Goal: Communication & Community: Share content

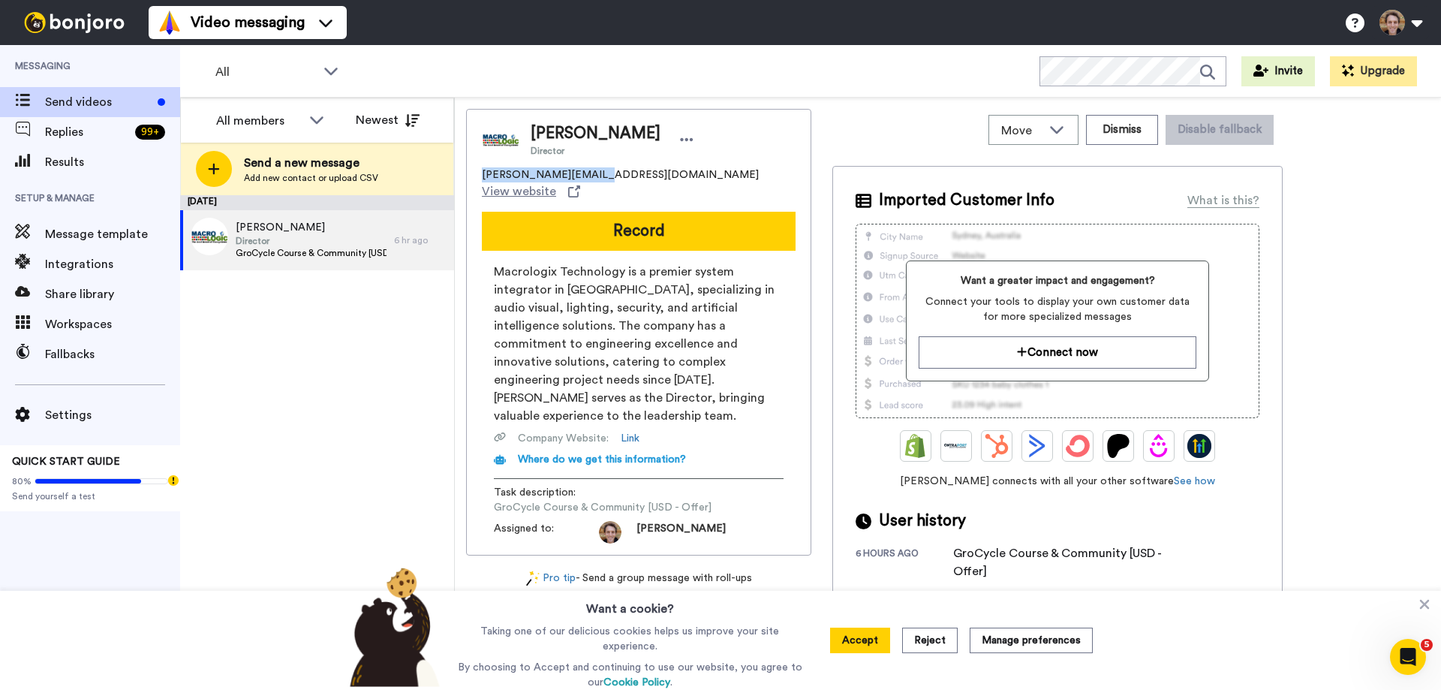
drag, startPoint x: 586, startPoint y: 174, endPoint x: 477, endPoint y: 172, distance: 108.9
click at [477, 172] on div "Jason Ang Director jason@macrologix.biz View website Record Macrologix Technolo…" at bounding box center [638, 332] width 345 height 447
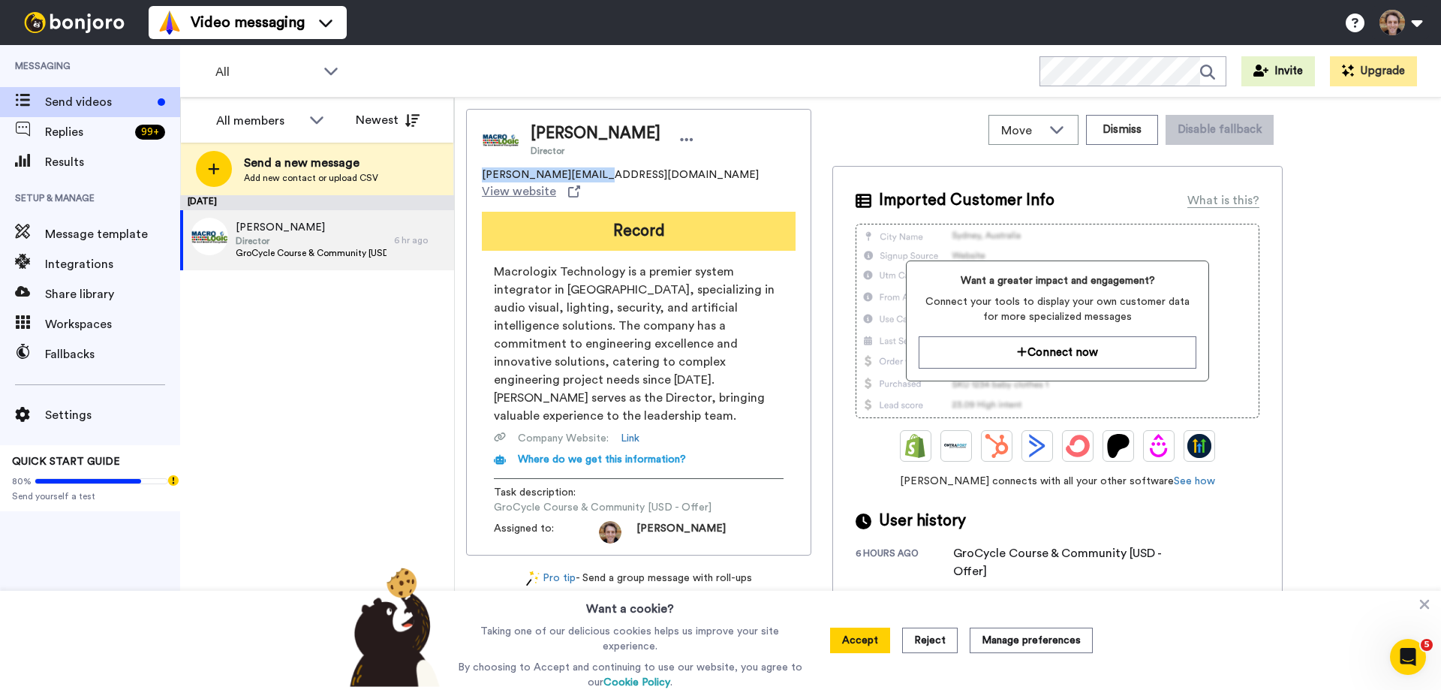
copy span "jason@macrologix.biz"
click at [649, 219] on button "Record" at bounding box center [639, 231] width 314 height 39
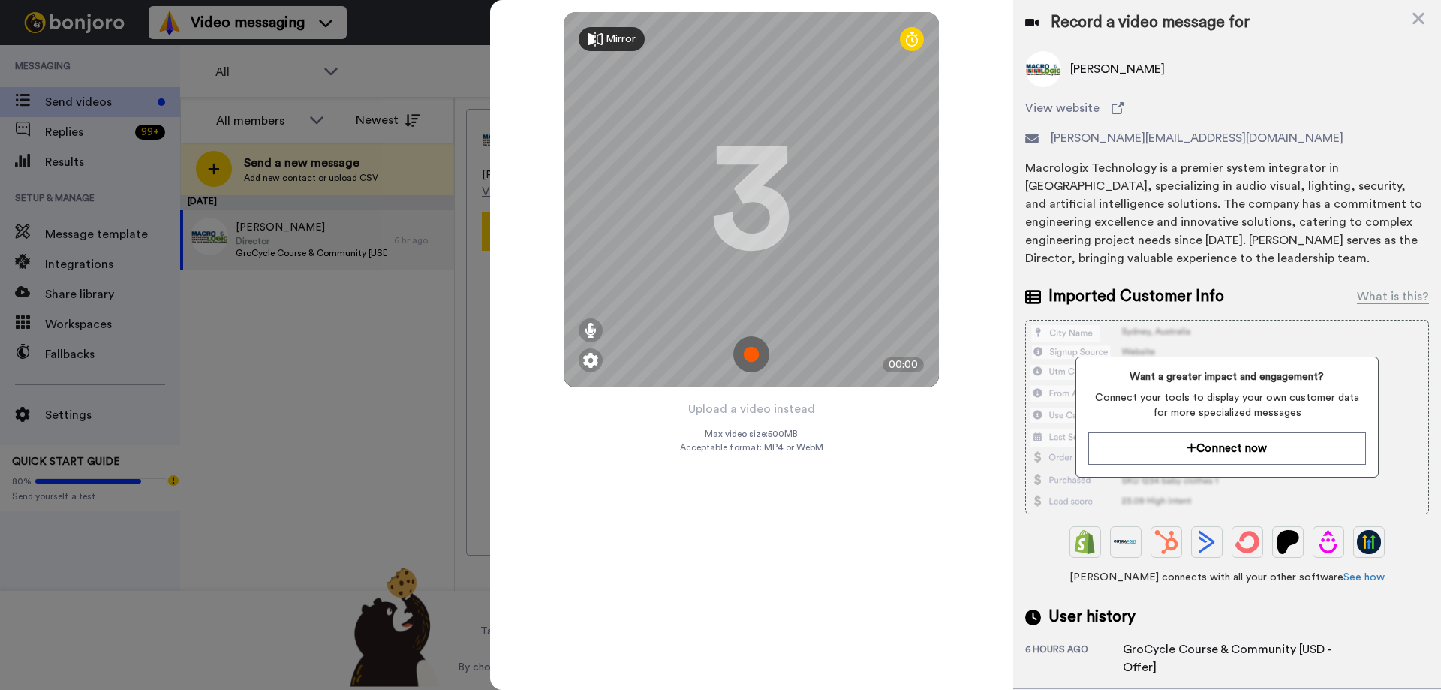
drag, startPoint x: 774, startPoint y: 243, endPoint x: 781, endPoint y: 237, distance: 9.0
click at [780, 237] on div "3" at bounding box center [751, 199] width 83 height 113
click at [751, 354] on img at bounding box center [751, 354] width 36 height 36
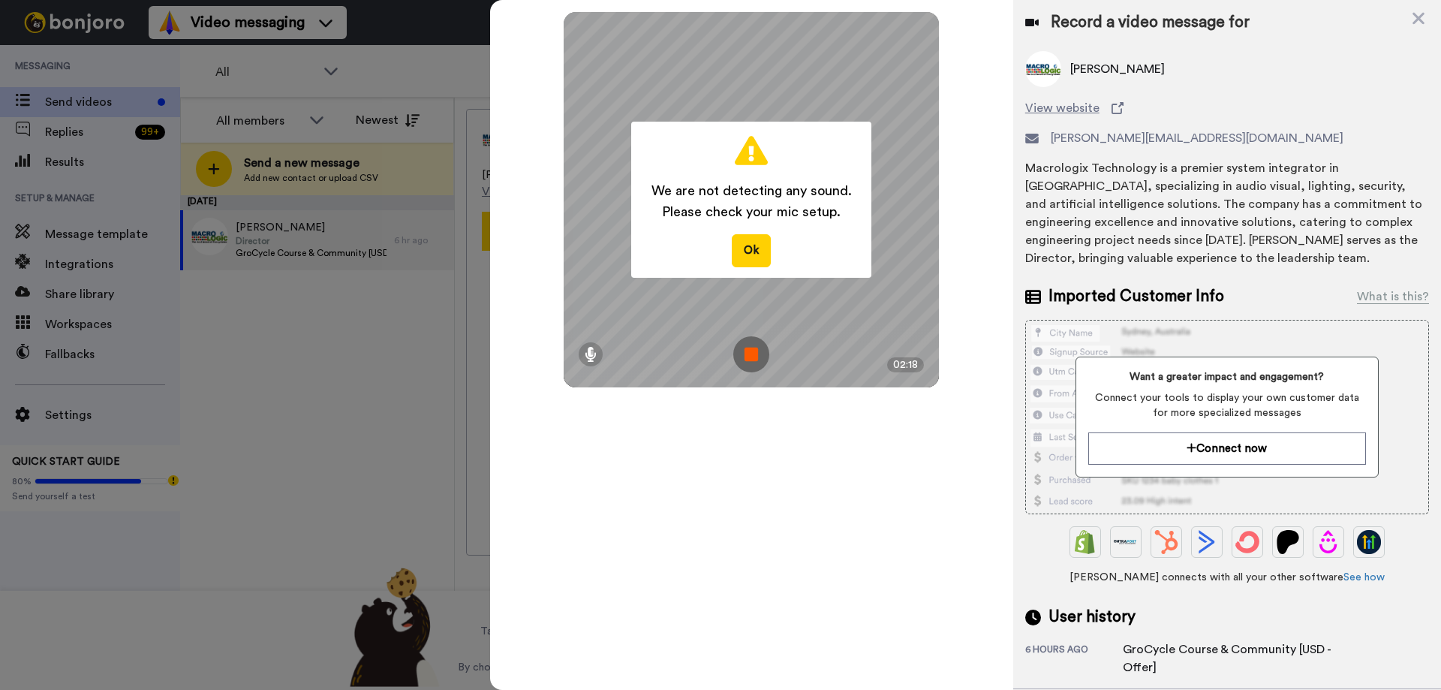
click at [752, 355] on img at bounding box center [751, 354] width 36 height 36
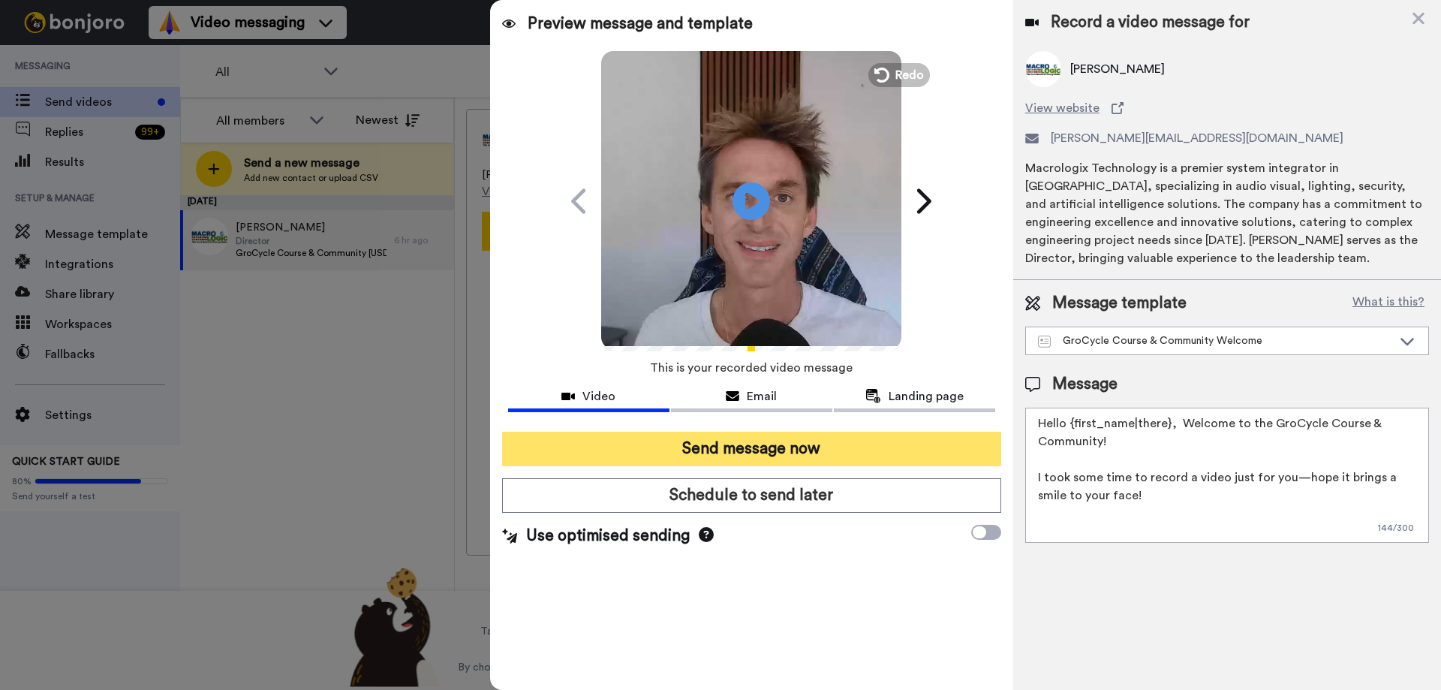
click at [844, 446] on button "Send message now" at bounding box center [751, 449] width 499 height 35
